Goal: Task Accomplishment & Management: Complete application form

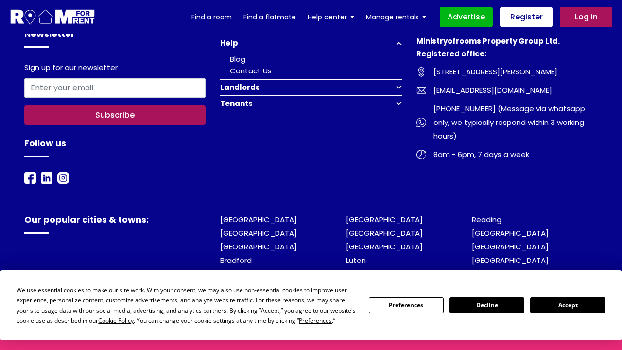
scroll to position [2002, 0]
